Goal: Check status: Check status

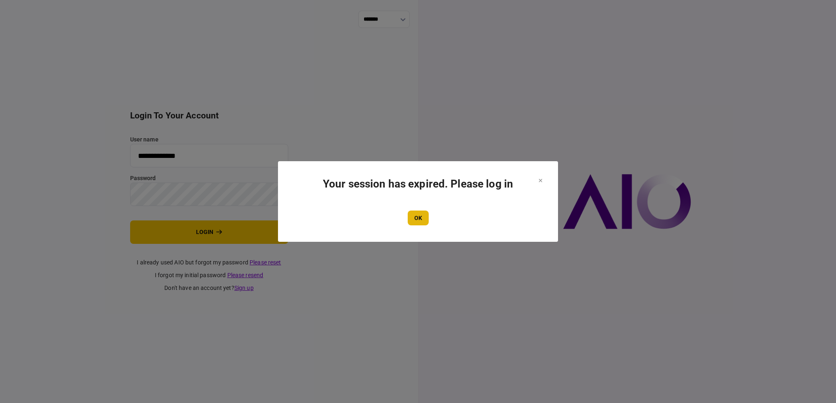
click at [410, 220] on button "OK" at bounding box center [418, 218] width 21 height 15
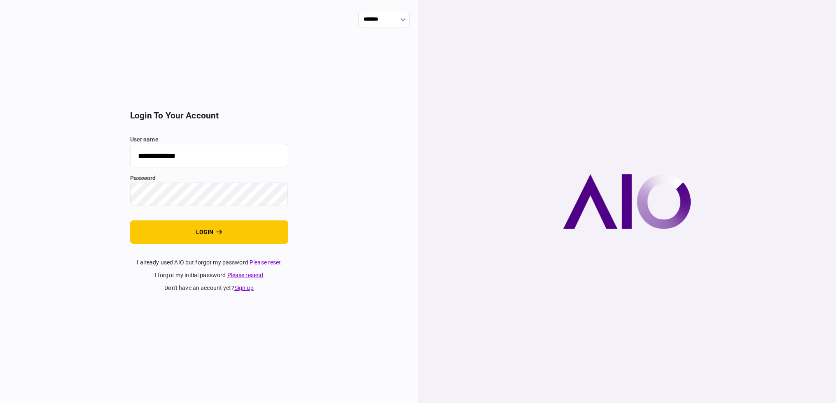
click at [229, 230] on button "login" at bounding box center [209, 232] width 158 height 23
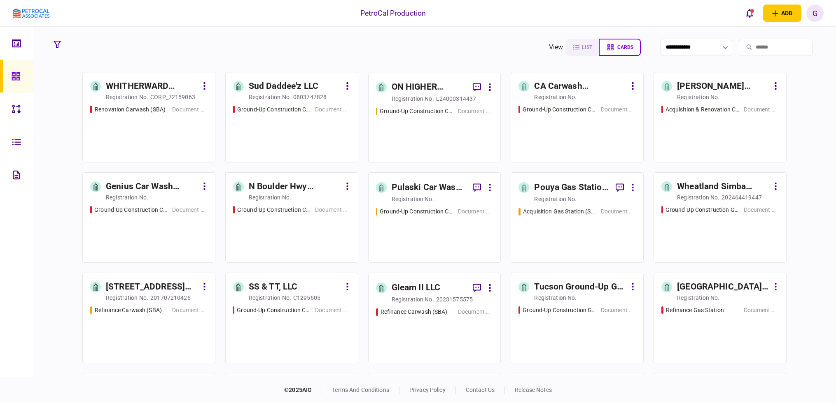
click at [571, 187] on div "Pouya Gas Station Acquisition" at bounding box center [571, 187] width 75 height 13
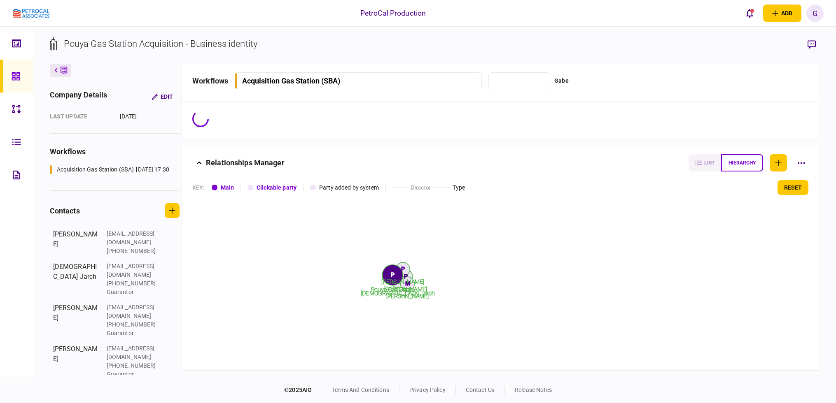
type input "**********"
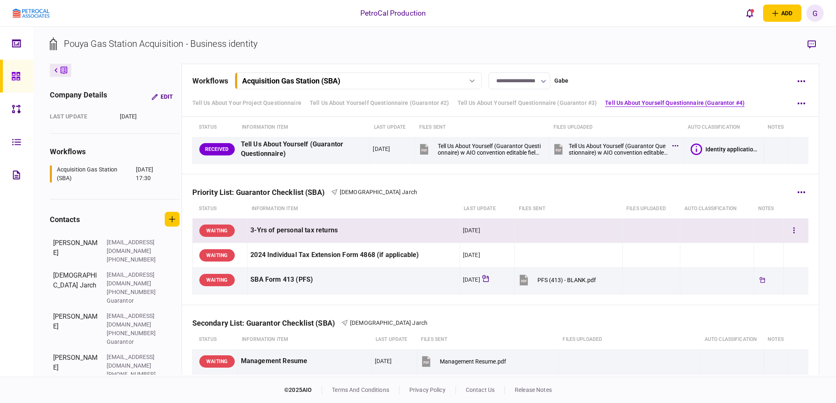
scroll to position [257, 0]
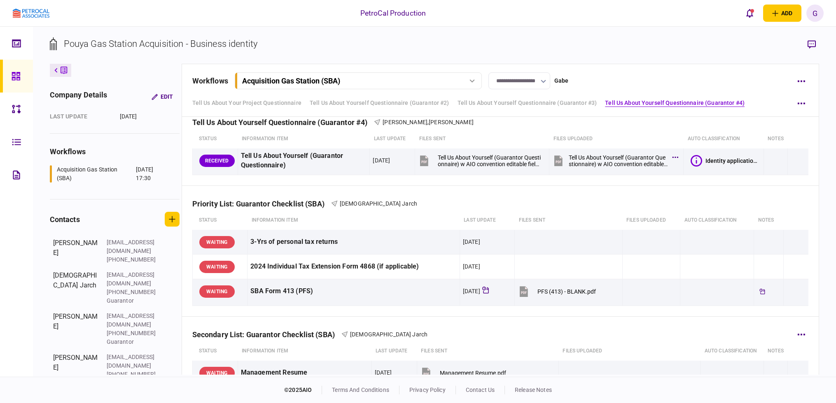
click at [662, 326] on div "Secondary List: Guarantor Checklist (SBA) Shariar Jarch" at bounding box center [500, 329] width 616 height 25
click at [268, 11] on div "PetroCal Production add business identity individual identity G G Gabe gabe@pet…" at bounding box center [418, 13] width 836 height 26
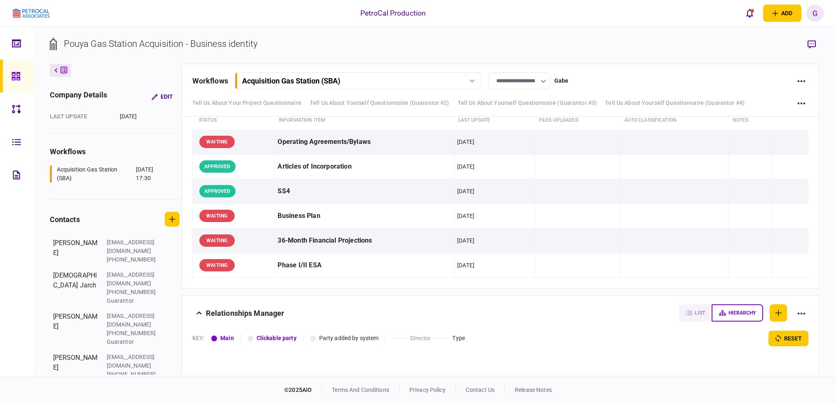
scroll to position [2676, 0]
